Goal: Entertainment & Leisure: Browse casually

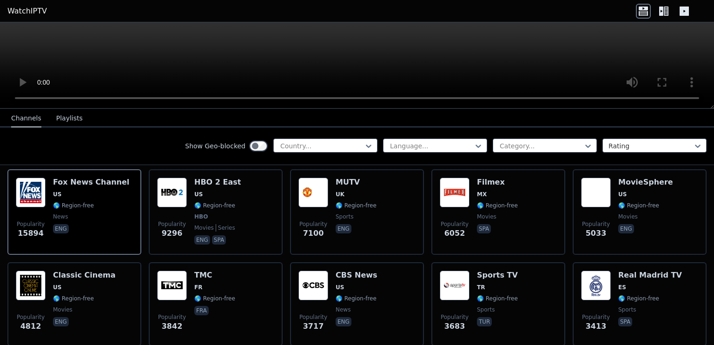
scroll to position [106, 0]
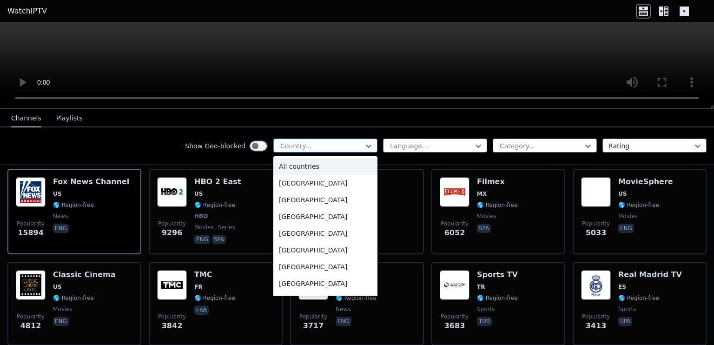
click at [310, 141] on div at bounding box center [321, 145] width 85 height 9
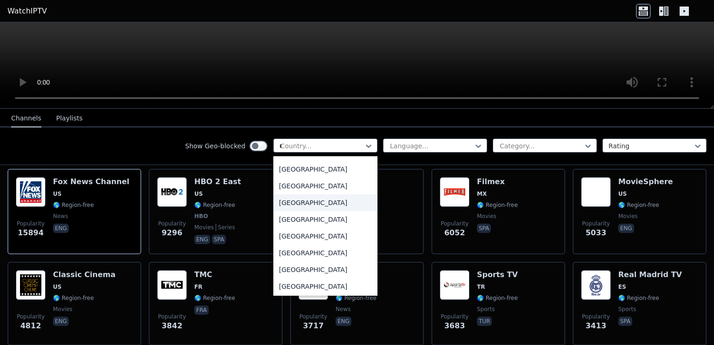
scroll to position [0, 0]
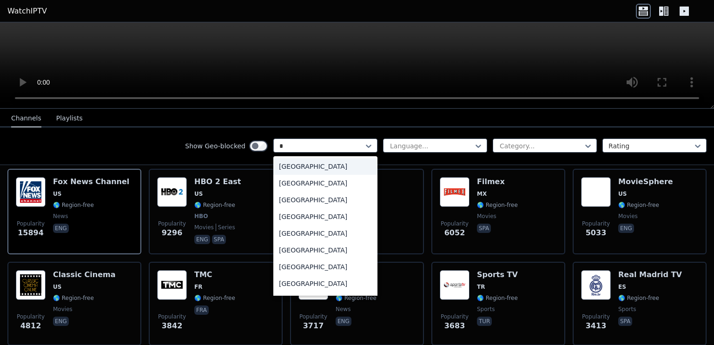
type input "**"
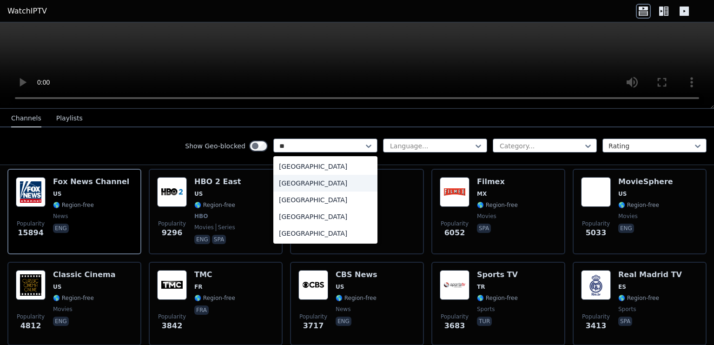
click at [294, 186] on div "[GEOGRAPHIC_DATA]" at bounding box center [325, 183] width 104 height 17
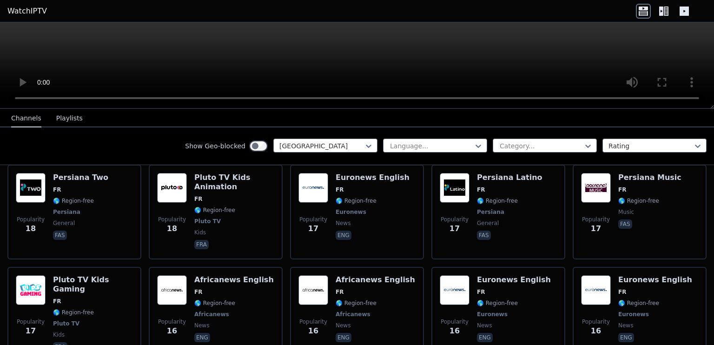
scroll to position [3949, 0]
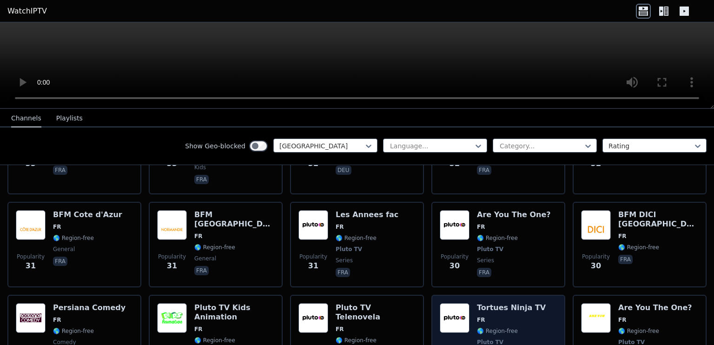
scroll to position [3032, 0]
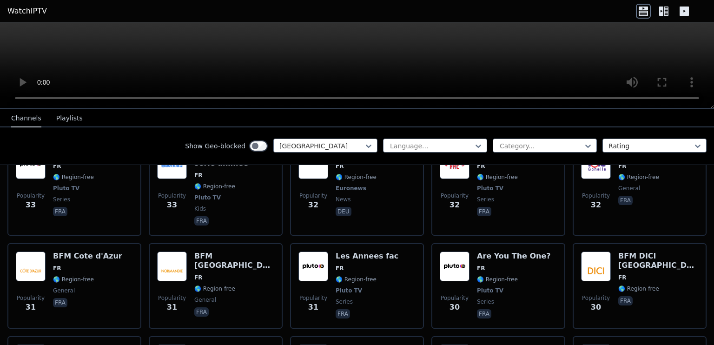
scroll to position [2985, 0]
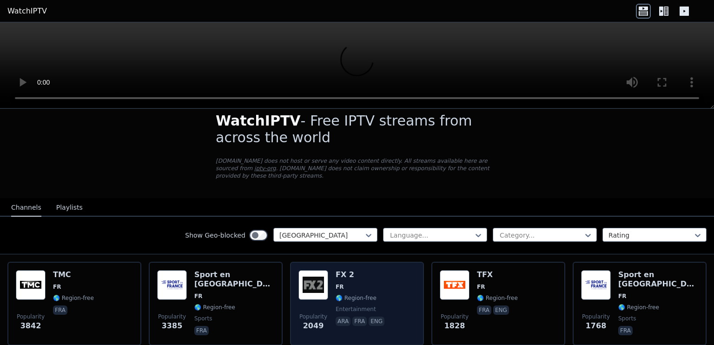
scroll to position [14, 0]
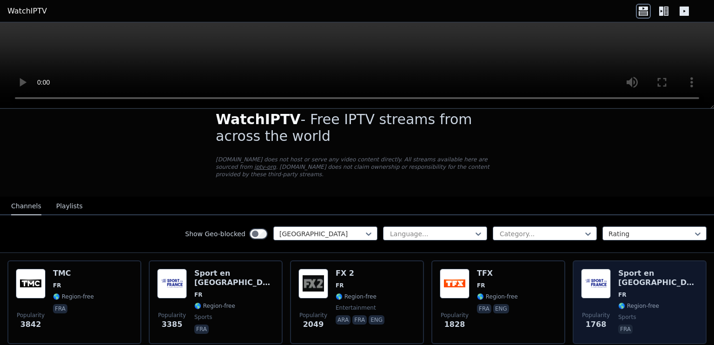
click at [605, 284] on img at bounding box center [596, 284] width 30 height 30
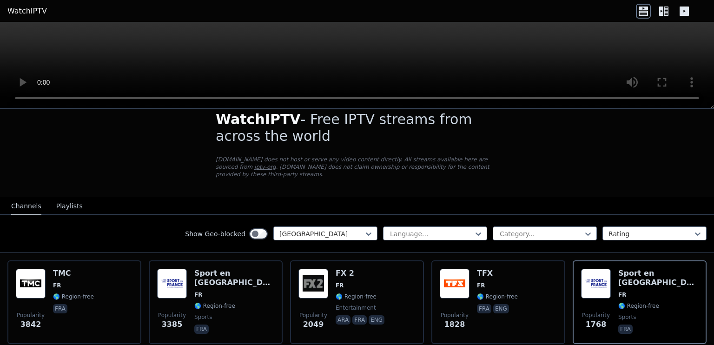
click at [60, 206] on button "Playlists" at bounding box center [69, 207] width 27 height 18
